Goal: Task Accomplishment & Management: Use online tool/utility

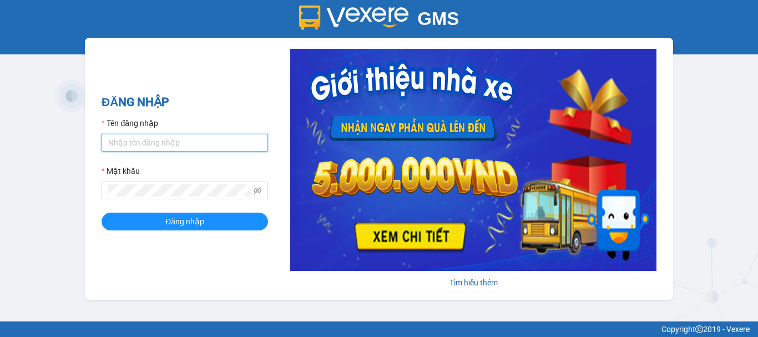
click at [188, 138] on input "Tên đăng nhập" at bounding box center [185, 143] width 166 height 18
type input "yen0932249949.vinhquang"
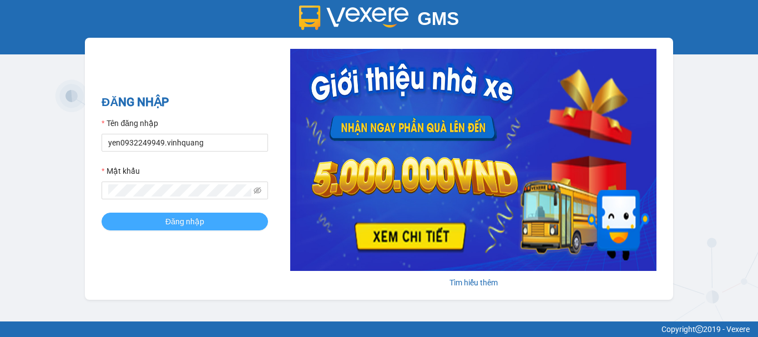
click at [209, 226] on button "Đăng nhập" at bounding box center [185, 221] width 166 height 18
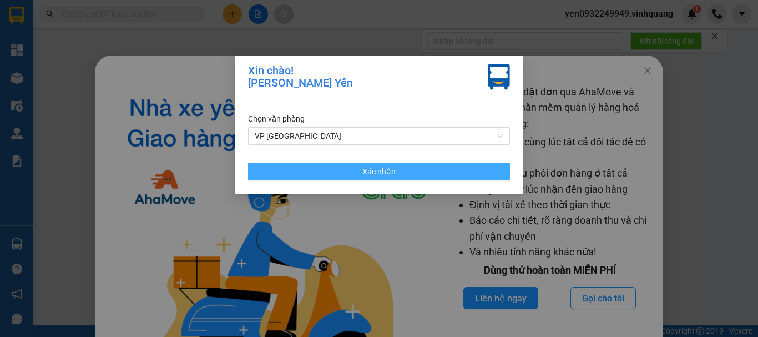
click at [379, 167] on span "Xác nhận" at bounding box center [378, 171] width 33 height 12
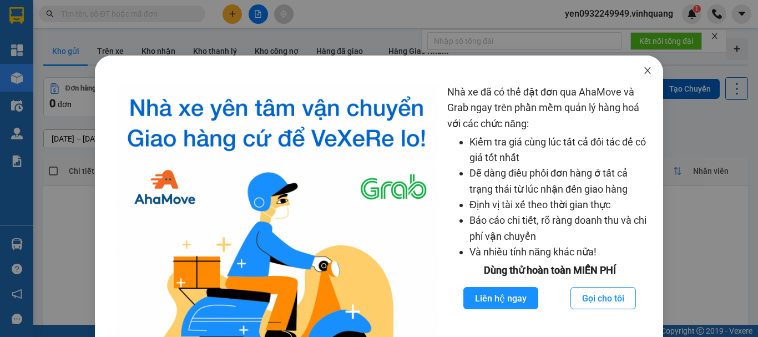
click at [647, 71] on span "Close" at bounding box center [647, 70] width 31 height 31
